Goal: Obtain resource: Download file/media

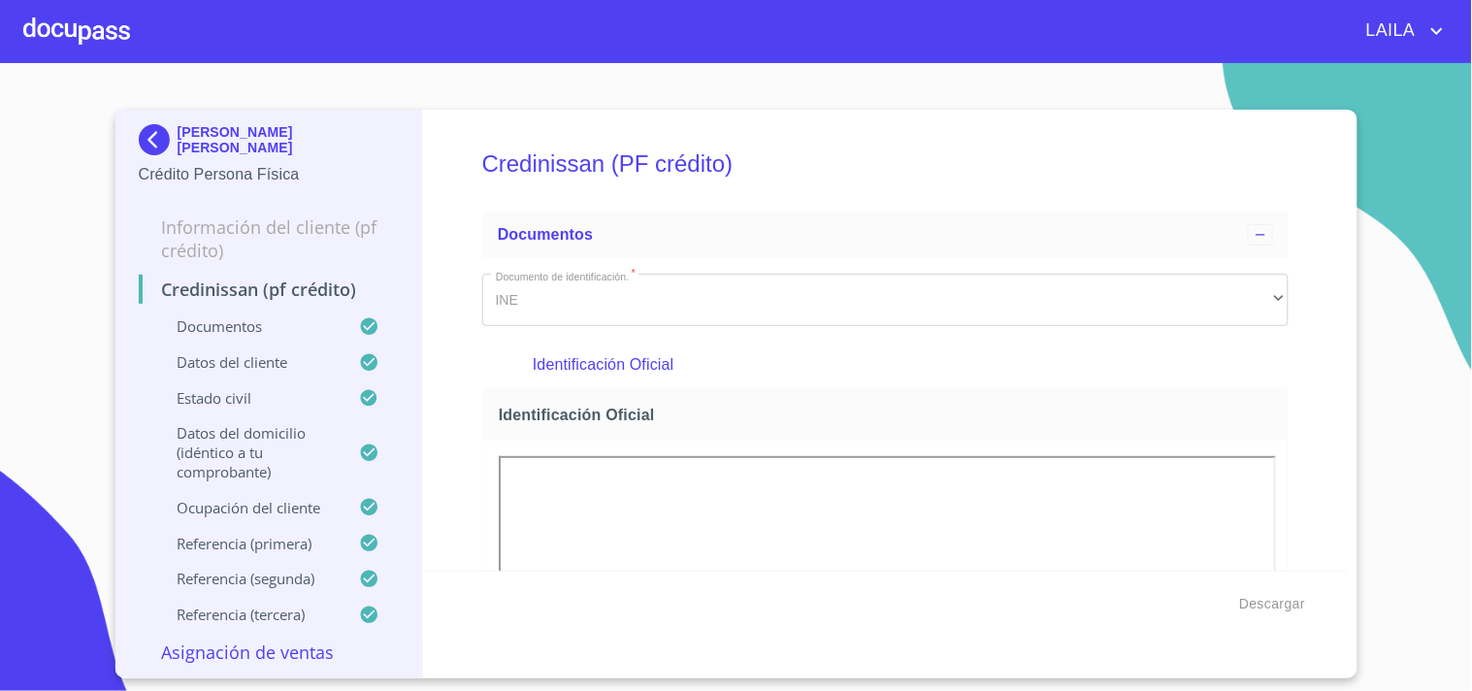
click at [160, 141] on img at bounding box center [158, 139] width 39 height 31
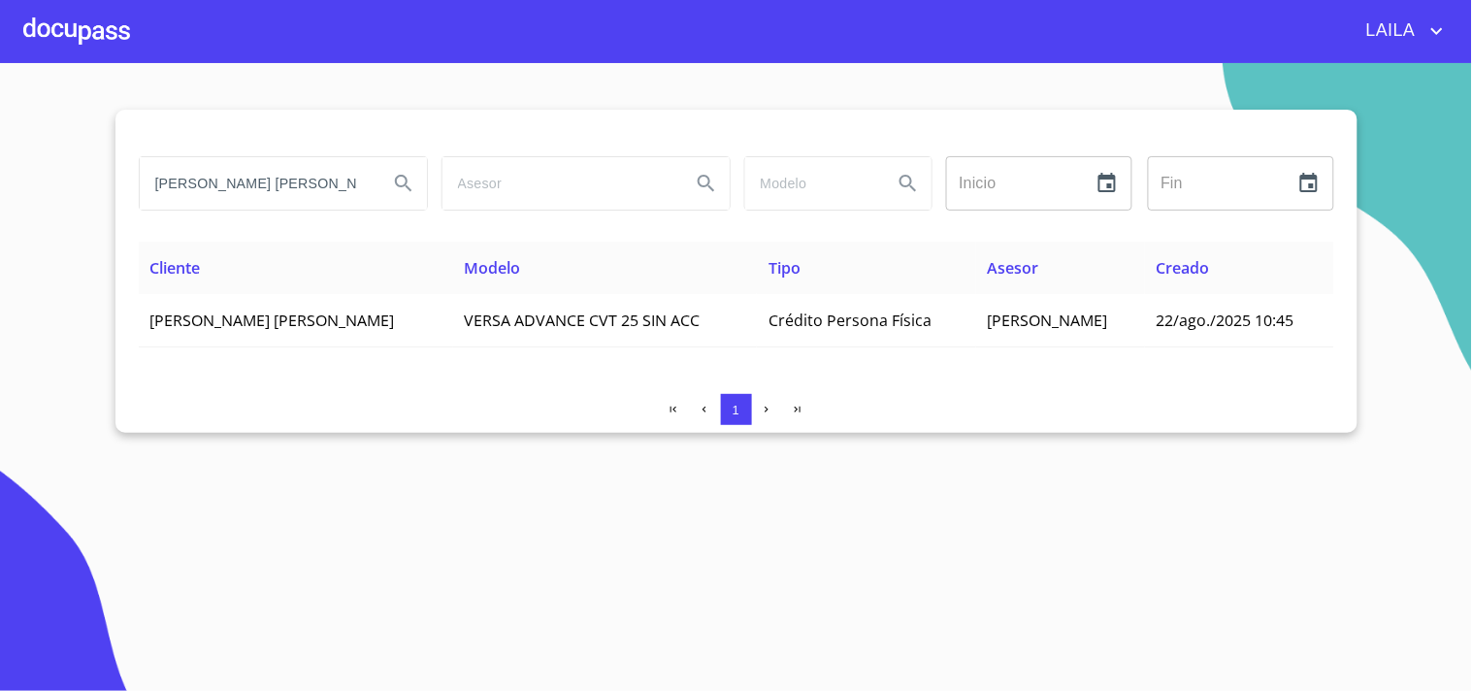
click at [229, 166] on input "[PERSON_NAME] [PERSON_NAME]" at bounding box center [256, 183] width 233 height 52
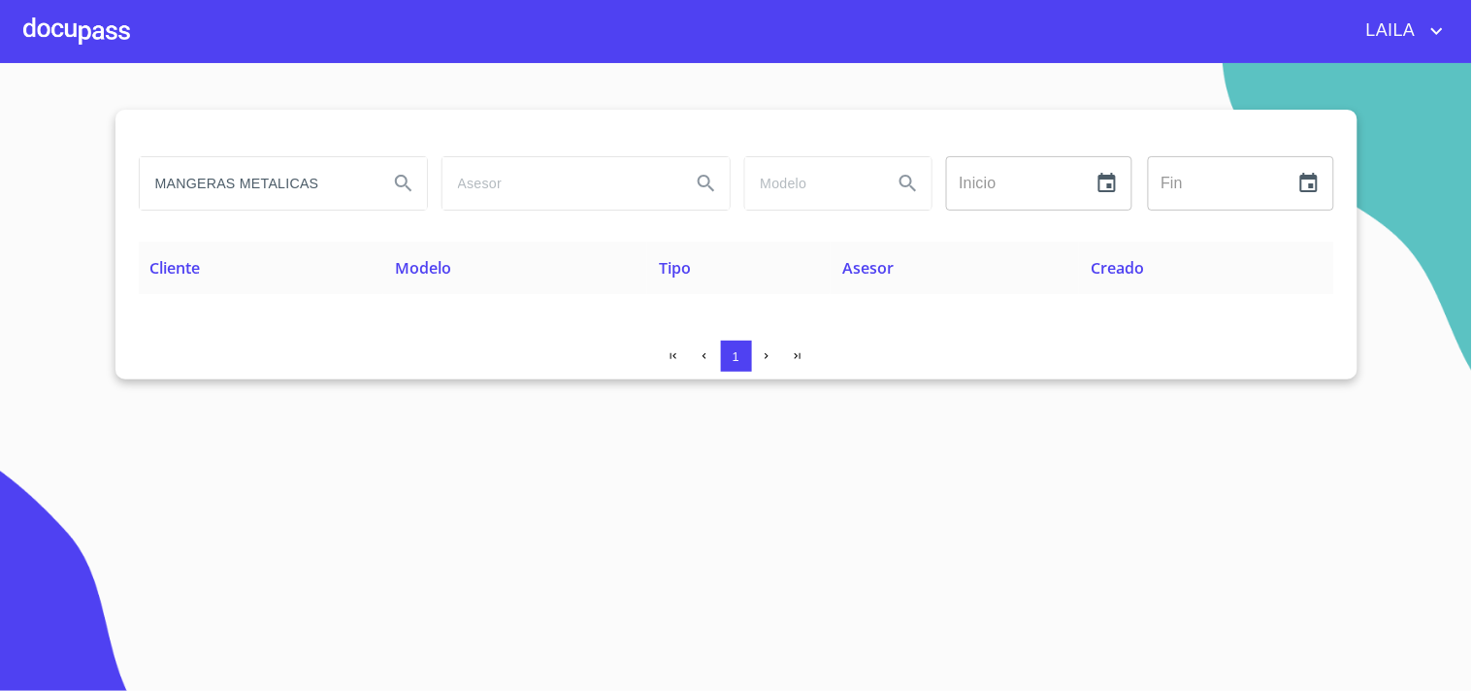
click at [201, 186] on input "MANGERAS METALICAS" at bounding box center [256, 183] width 233 height 52
type input "MANGUERAS METALICAS"
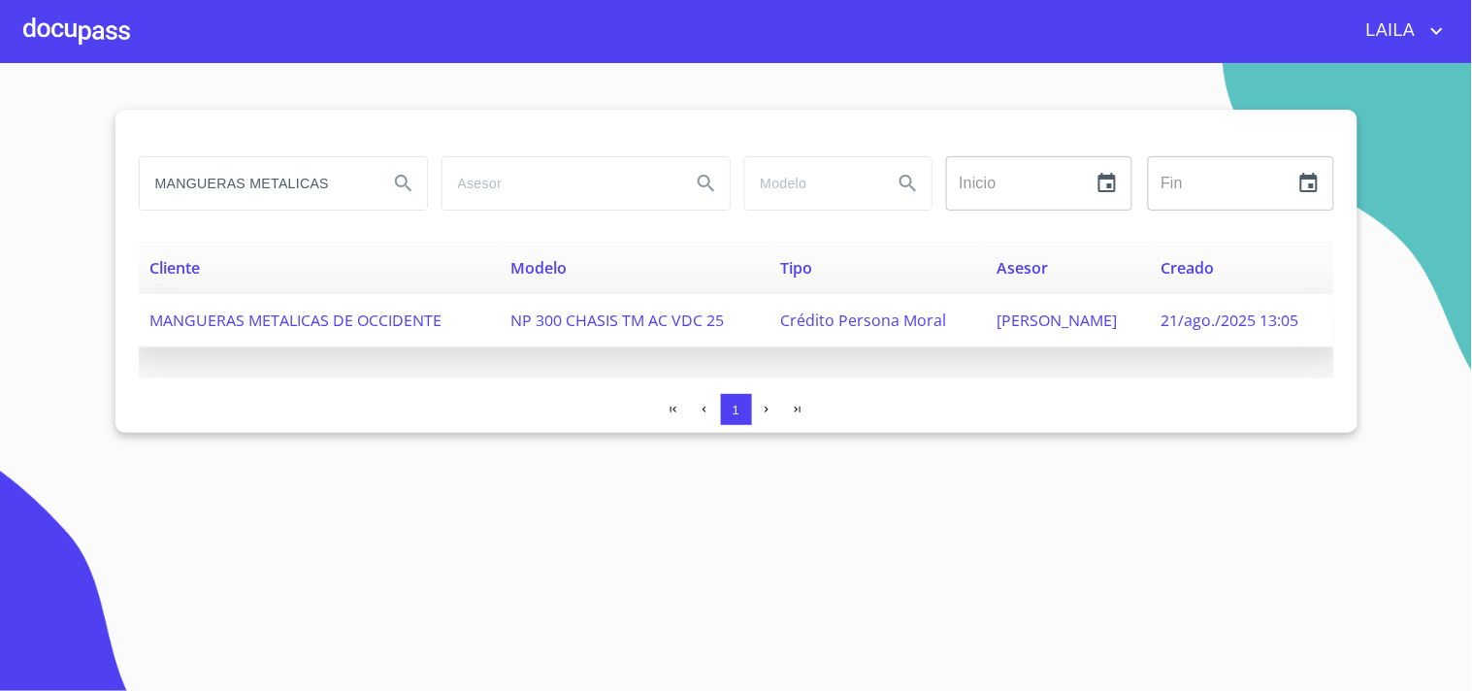
click at [204, 321] on span "MANGUERAS METALICAS DE OCCIDENTE" at bounding box center [296, 320] width 292 height 21
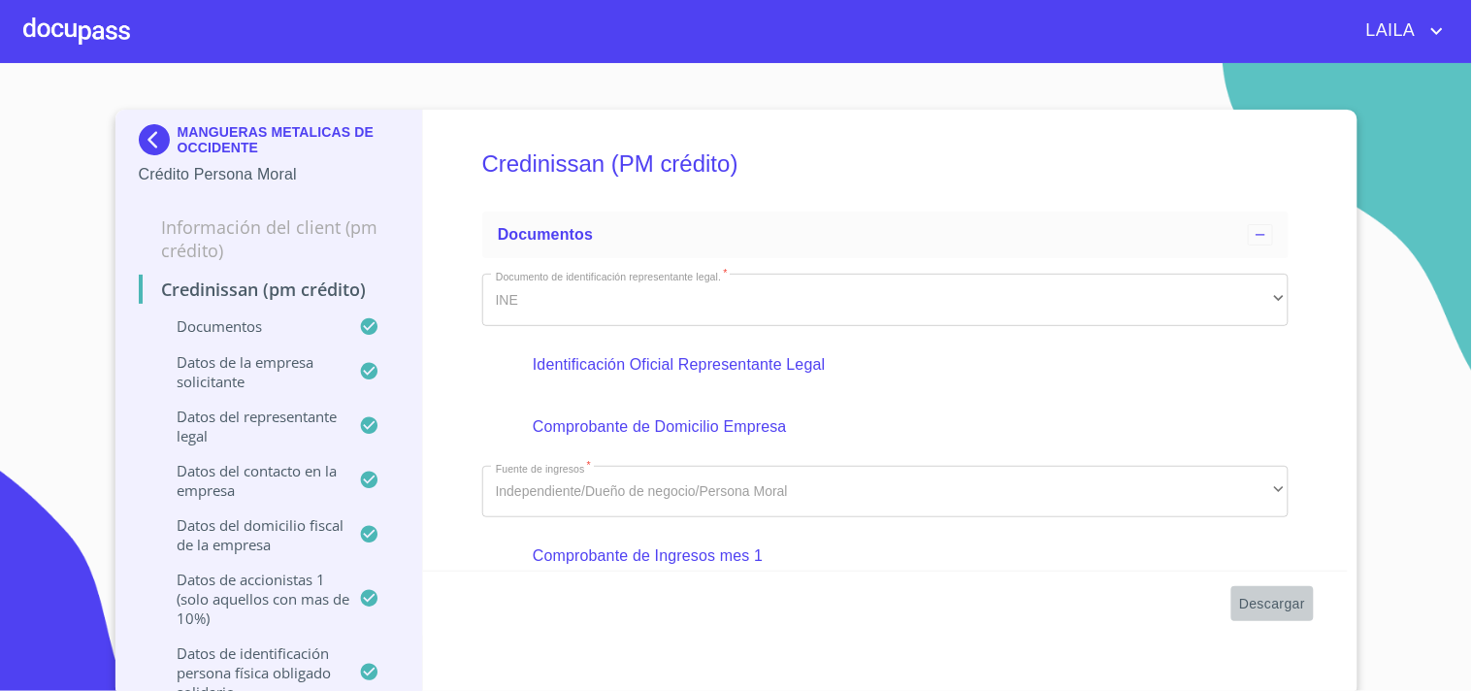
click at [1257, 604] on span "Descargar" at bounding box center [1272, 604] width 66 height 24
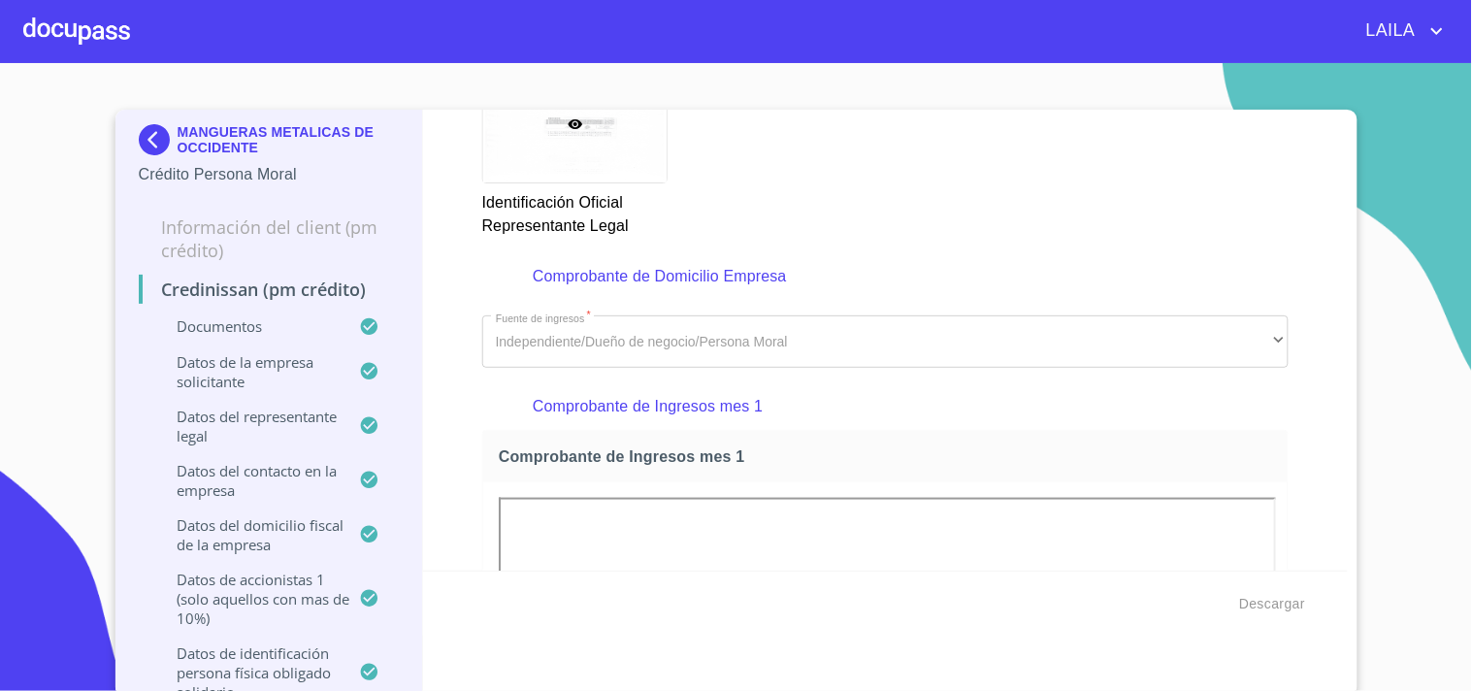
scroll to position [431, 0]
click at [139, 133] on img at bounding box center [158, 139] width 39 height 31
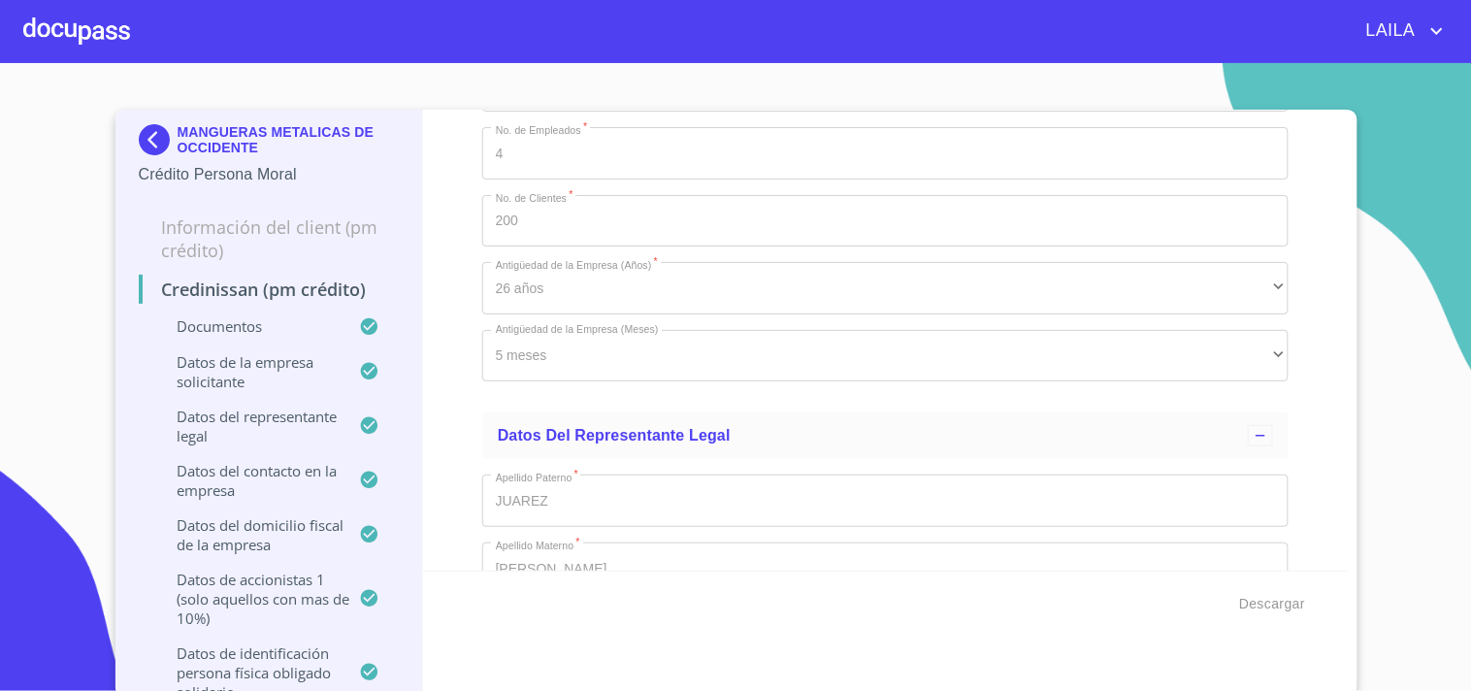
scroll to position [7173, 0]
